Goal: Find specific page/section: Find specific page/section

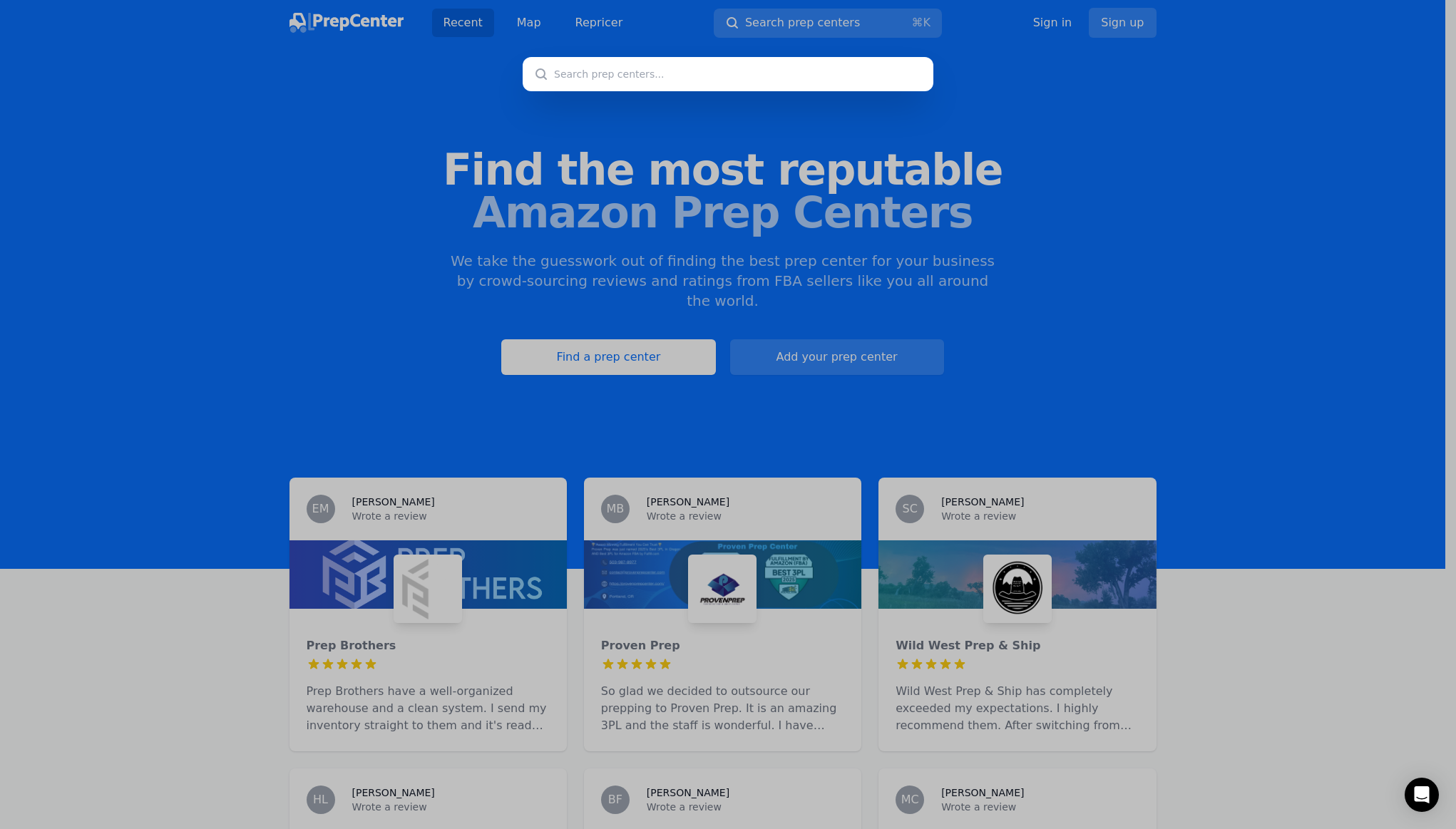
click at [763, 79] on input "text" at bounding box center [728, 74] width 411 height 34
click at [520, 29] on div at bounding box center [728, 414] width 1456 height 829
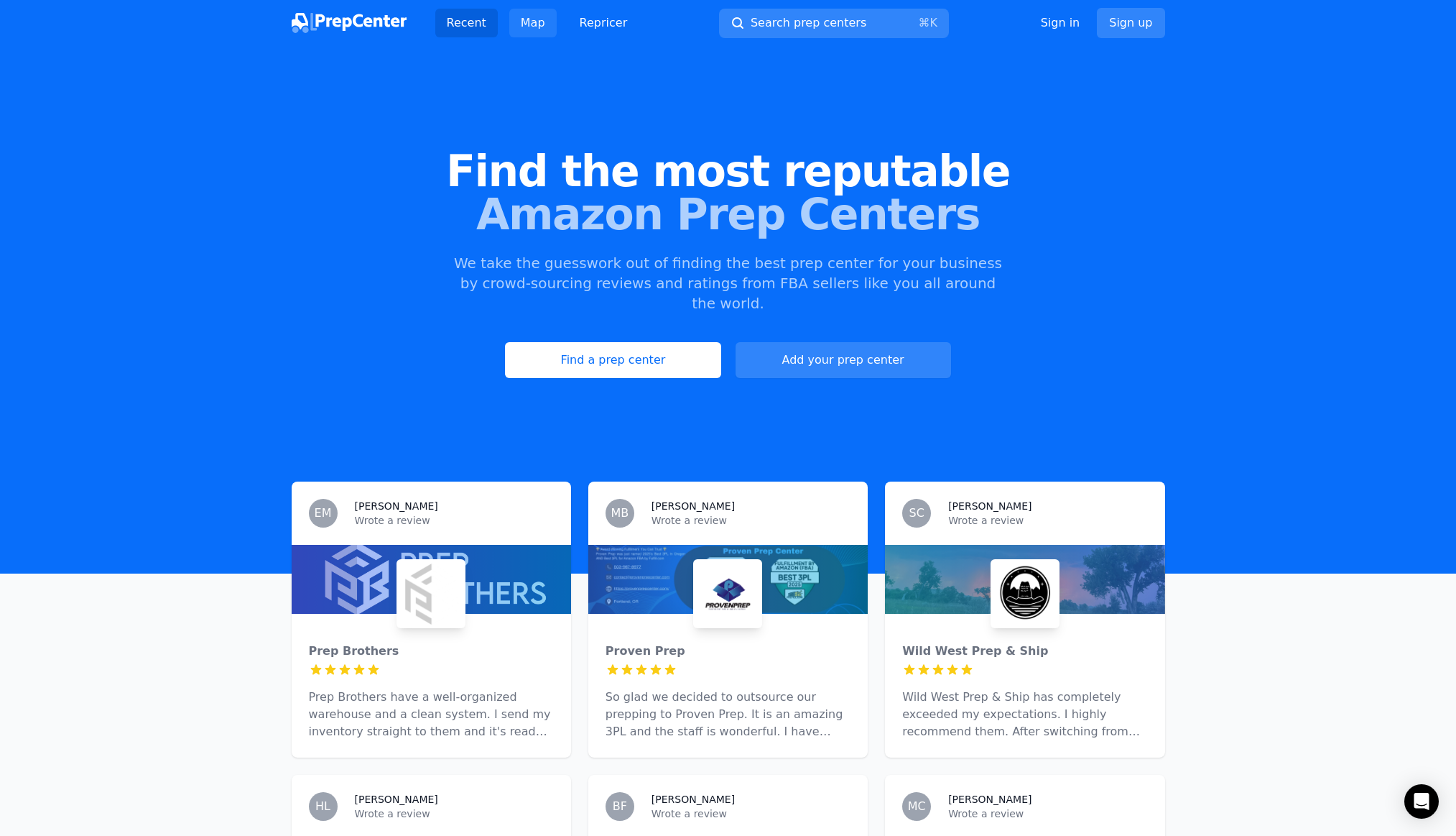
click at [524, 25] on link "Map" at bounding box center [533, 23] width 48 height 29
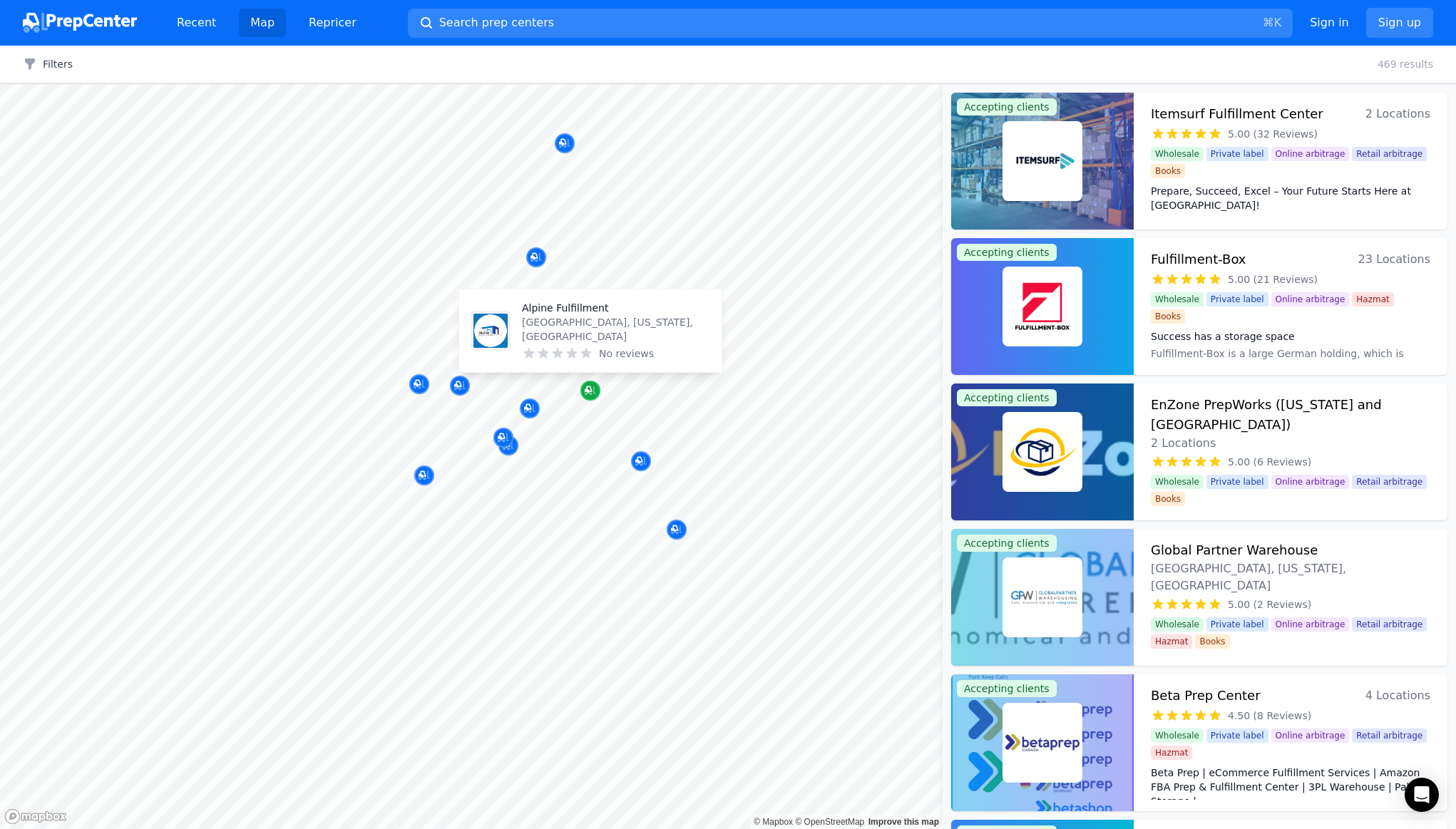
click at [590, 394] on icon "Map marker" at bounding box center [591, 390] width 12 height 9
click at [533, 410] on icon "Map marker" at bounding box center [530, 408] width 12 height 9
click at [522, 333] on p "Ecomlabs Logistics" at bounding box center [555, 326] width 188 height 14
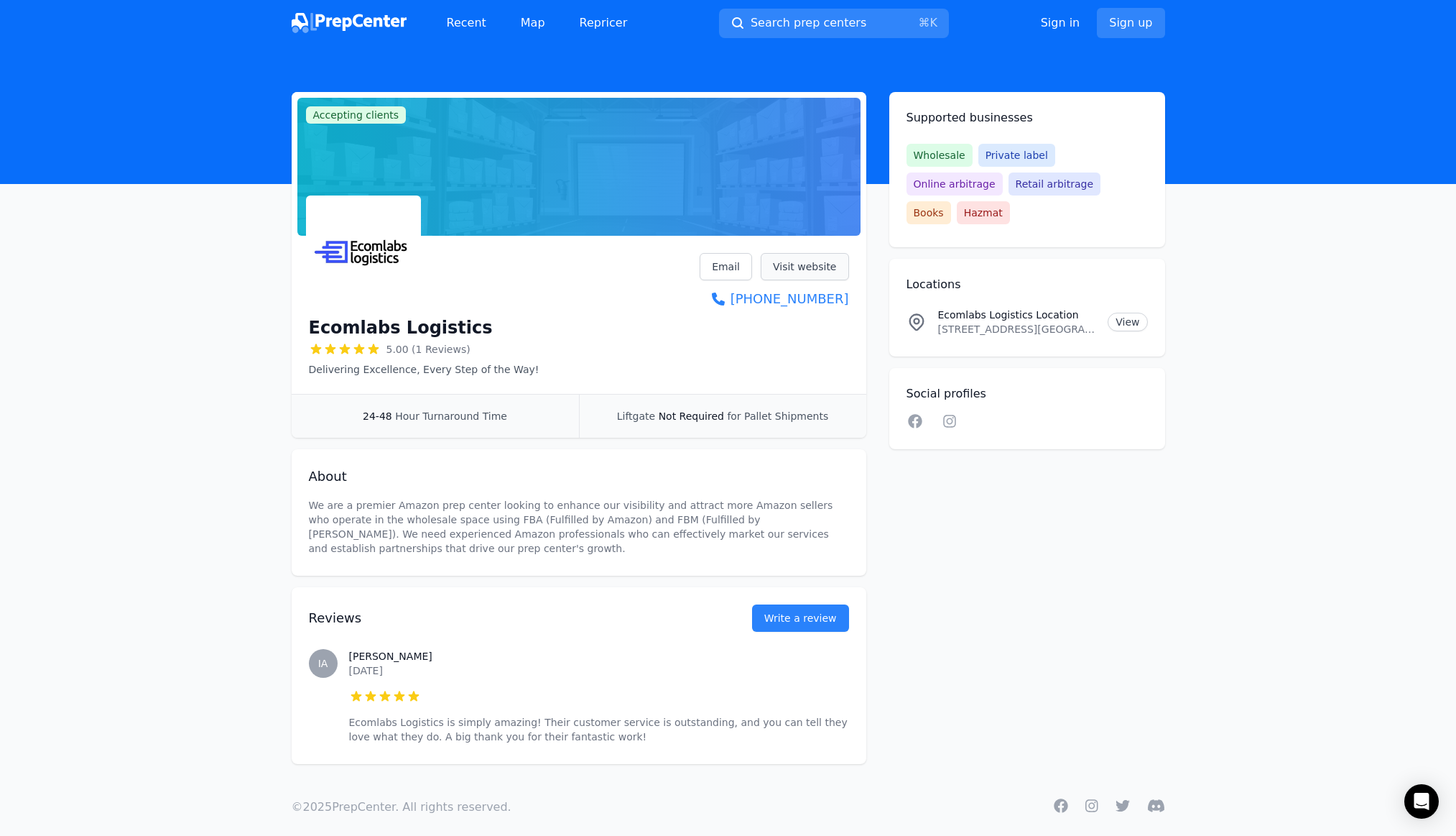
click at [803, 267] on link "Visit website" at bounding box center [805, 267] width 88 height 28
